Goal: Task Accomplishment & Management: Use online tool/utility

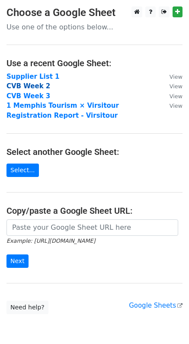
click at [33, 84] on strong "CVB Week 2" at bounding box center [28, 86] width 44 height 8
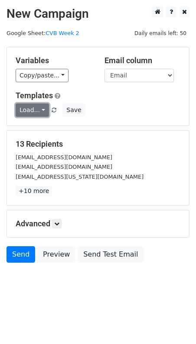
click at [42, 108] on link "Load..." at bounding box center [32, 109] width 33 height 13
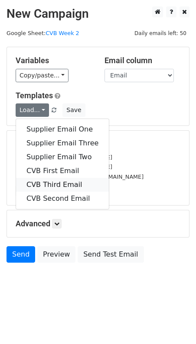
click at [61, 183] on link "CVB Third Email" at bounding box center [62, 185] width 93 height 14
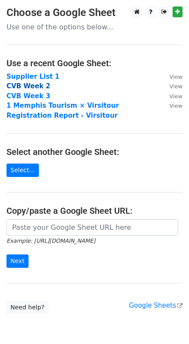
click at [36, 87] on strong "CVB Week 2" at bounding box center [28, 86] width 44 height 8
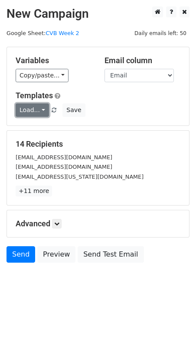
click at [40, 108] on link "Load..." at bounding box center [32, 109] width 33 height 13
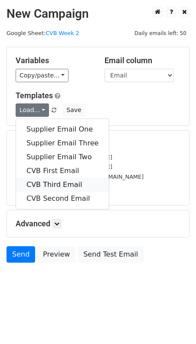
click at [48, 185] on link "CVB Third Email" at bounding box center [62, 185] width 93 height 14
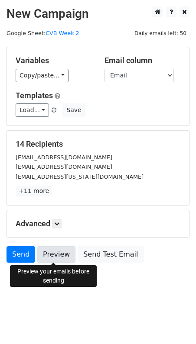
click at [50, 253] on link "Preview" at bounding box center [56, 254] width 38 height 16
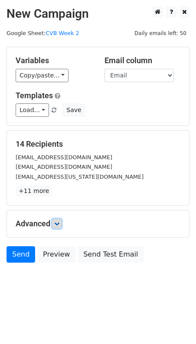
click at [55, 223] on link at bounding box center [57, 224] width 10 height 10
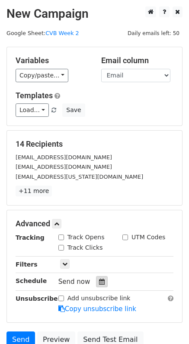
click at [99, 284] on icon at bounding box center [102, 282] width 6 height 6
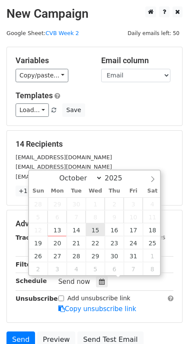
type input "[DATE] 12:00"
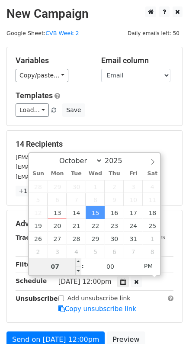
type input "0"
type input "06"
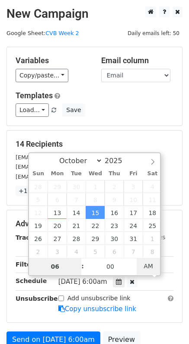
click at [148, 264] on span "AM" at bounding box center [149, 265] width 24 height 17
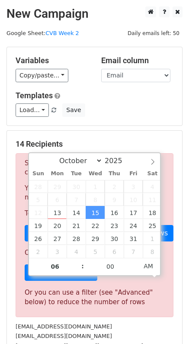
click at [168, 210] on div "Sorry, you don't have enough daily email credits to send these emails. Your cur…" at bounding box center [95, 235] width 158 height 164
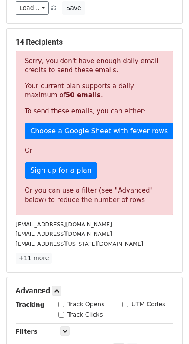
scroll to position [267, 0]
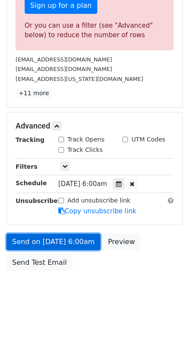
click at [73, 240] on link "Send on Oct 15 at 6:00am" at bounding box center [53, 242] width 94 height 16
click at [55, 240] on link "Send on Oct 15 at 6:00am" at bounding box center [53, 242] width 94 height 16
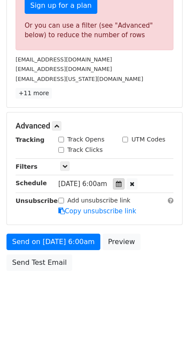
click at [125, 184] on div at bounding box center [119, 183] width 12 height 11
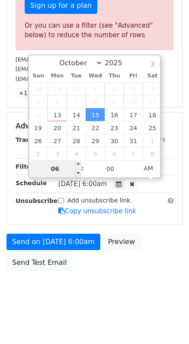
click at [56, 170] on input "06" at bounding box center [55, 168] width 53 height 17
type input "2025-10-15 07:00"
type input "07"
click at [77, 164] on span at bounding box center [78, 164] width 6 height 9
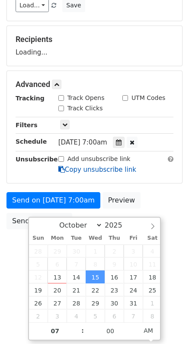
scroll to position [105, 0]
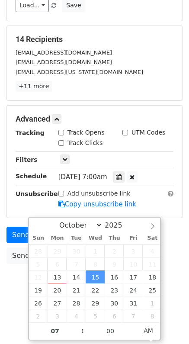
click at [9, 279] on body "New Campaign Daily emails left: 50 Google Sheet: CVB Week 2 Variables Copy/past…" at bounding box center [94, 102] width 189 height 401
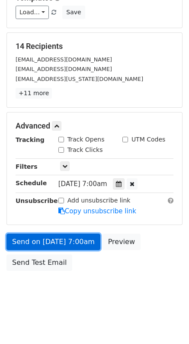
click at [69, 237] on link "Send on Oct 15 at 7:00am" at bounding box center [53, 242] width 94 height 16
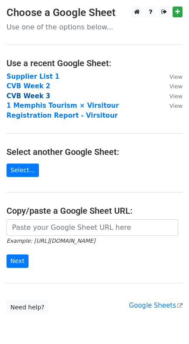
click at [42, 96] on strong "CVB Week 3" at bounding box center [28, 96] width 44 height 8
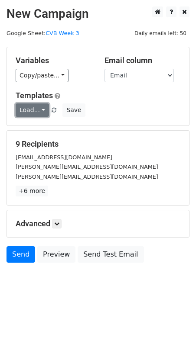
click at [40, 111] on link "Load..." at bounding box center [32, 109] width 33 height 13
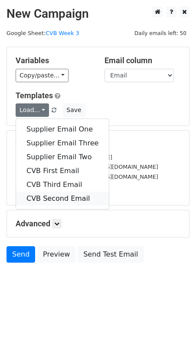
click at [61, 193] on link "CVB Second Email" at bounding box center [62, 199] width 93 height 14
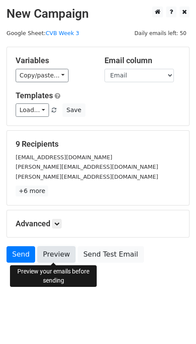
click at [45, 253] on link "Preview" at bounding box center [56, 254] width 38 height 16
click at [57, 254] on link "Preview" at bounding box center [56, 254] width 38 height 16
click at [58, 223] on icon at bounding box center [56, 223] width 5 height 5
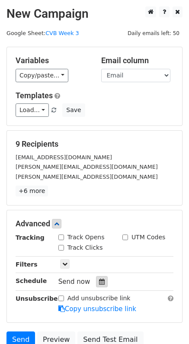
click at [99, 281] on icon at bounding box center [102, 282] width 6 height 6
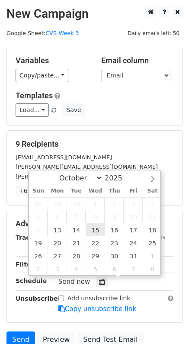
type input "[DATE] 12:00"
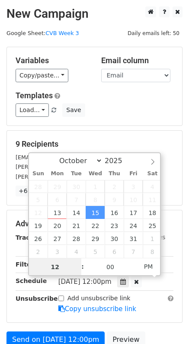
scroll to position [0, 0]
type input "08"
type input "[DATE] 08:00"
click at [150, 260] on span "PM" at bounding box center [149, 265] width 24 height 17
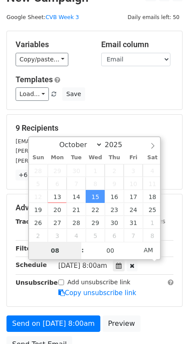
scroll to position [24, 0]
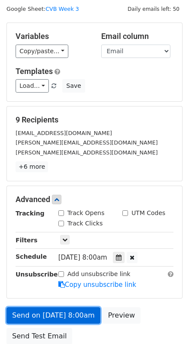
click at [70, 314] on link "Send on [DATE] 8:00am" at bounding box center [53, 315] width 94 height 16
